Goal: Find specific page/section: Find specific page/section

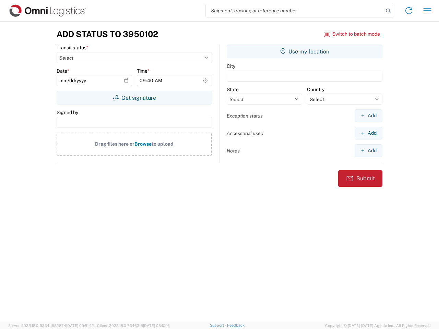
click at [294, 11] on input "search" at bounding box center [294, 10] width 177 height 13
click at [388, 11] on icon at bounding box center [388, 11] width 10 height 10
click at [408, 11] on icon at bounding box center [408, 10] width 11 height 11
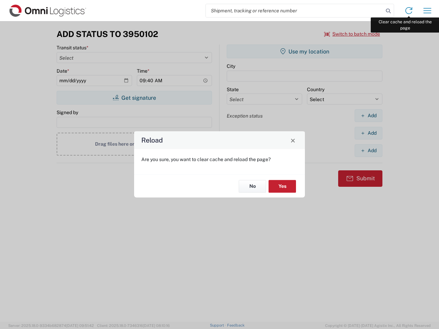
click at [427, 11] on div "Reload Are you sure, you want to clear cache and reload the page? No Yes" at bounding box center [219, 164] width 439 height 329
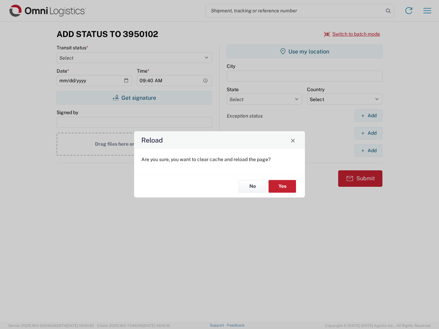
click at [352, 34] on div "Reload Are you sure, you want to clear cache and reload the page? No Yes" at bounding box center [219, 164] width 439 height 329
click at [134, 98] on div "Reload Are you sure, you want to clear cache and reload the page? No Yes" at bounding box center [219, 164] width 439 height 329
click at [304, 51] on div "Reload Are you sure, you want to clear cache and reload the page? No Yes" at bounding box center [219, 164] width 439 height 329
click at [368, 115] on div "Reload Are you sure, you want to clear cache and reload the page? No Yes" at bounding box center [219, 164] width 439 height 329
click at [368, 133] on div "Reload Are you sure, you want to clear cache and reload the page? No Yes" at bounding box center [219, 164] width 439 height 329
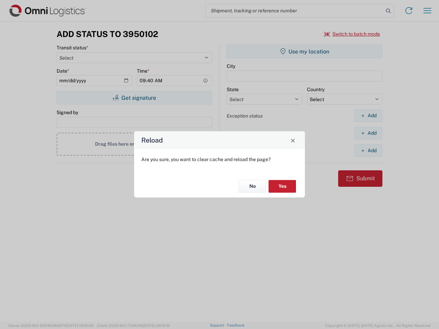
click at [368, 150] on div "Reload Are you sure, you want to clear cache and reload the page? No Yes" at bounding box center [219, 164] width 439 height 329
